Goal: Find specific page/section: Find specific page/section

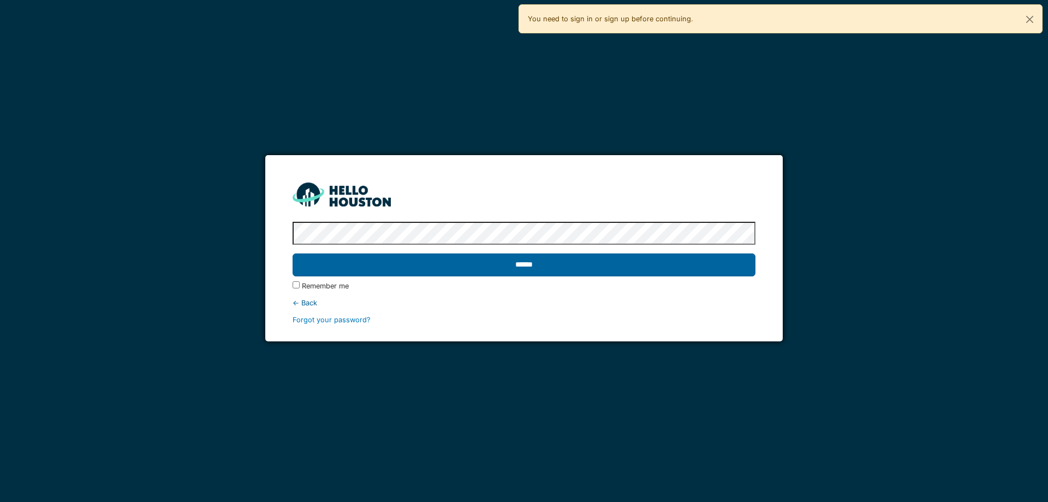
click at [639, 267] on input "******" at bounding box center [524, 264] width 462 height 23
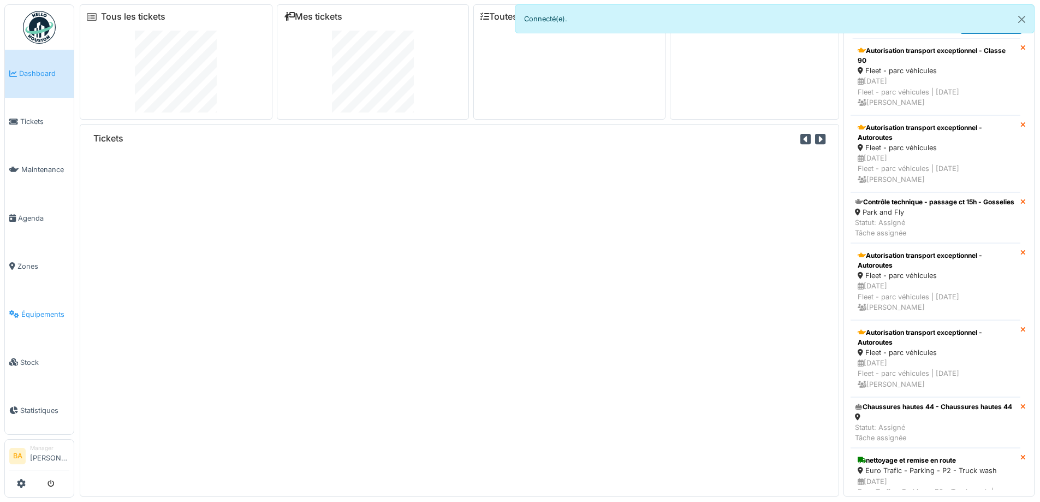
click at [37, 309] on span "Équipements" at bounding box center [45, 314] width 48 height 10
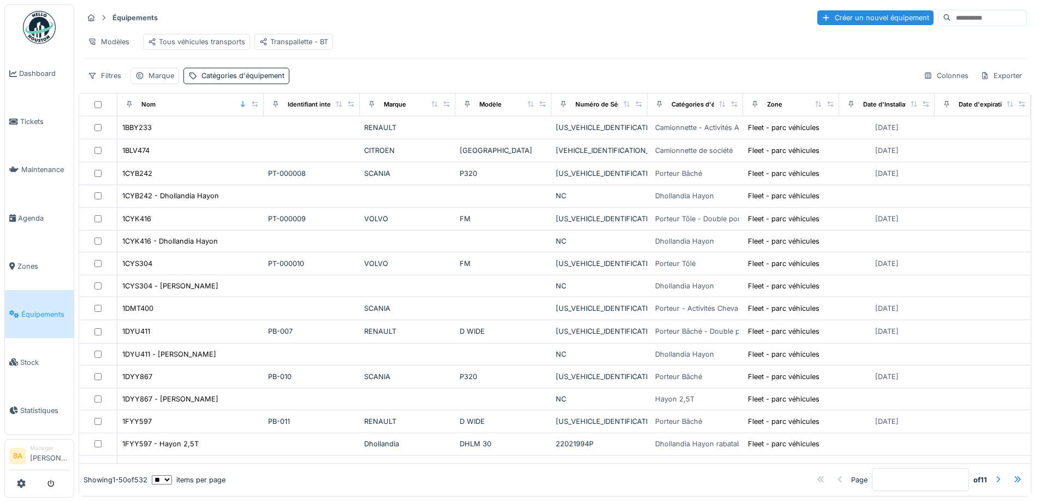
click at [951, 22] on input at bounding box center [988, 17] width 75 height 15
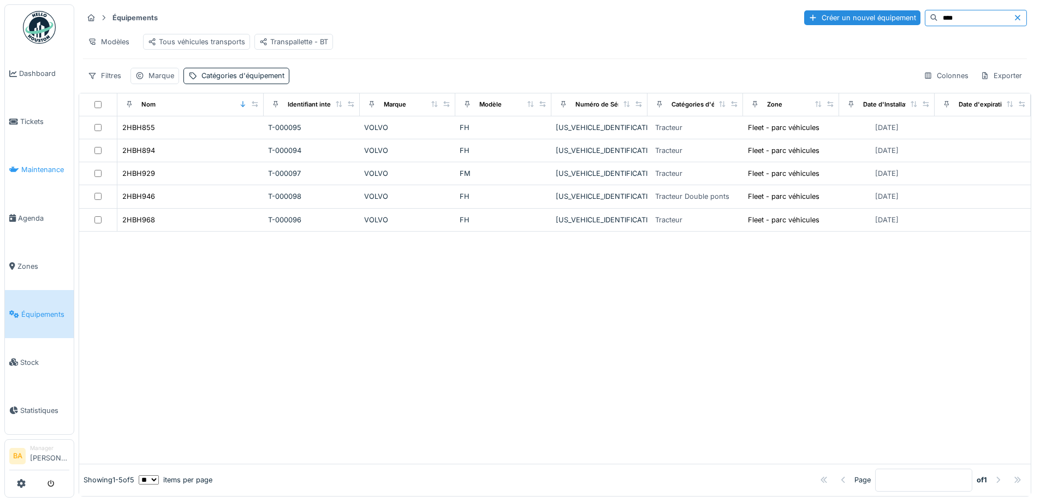
type input "****"
